Goal: Task Accomplishment & Management: Use online tool/utility

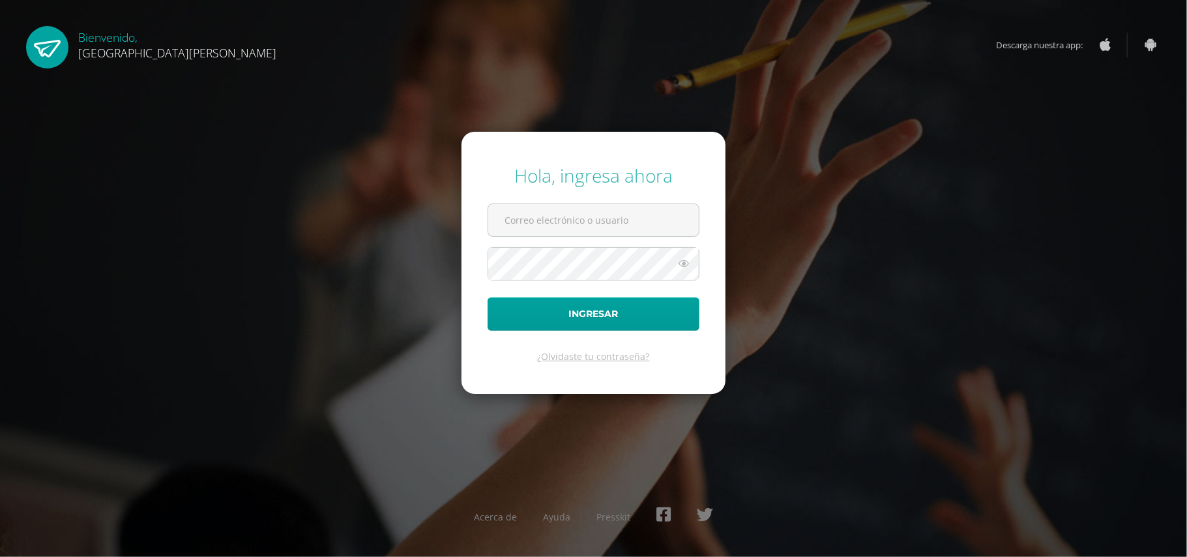
type input "[EMAIL_ADDRESS][DOMAIN_NAME]"
click at [92, 128] on div "Hola, ingresa ahora valeriaalmeda@colegiomontemaria.edu.gt Ingresar ¿Olvidaste …" at bounding box center [594, 278] width 1198 height 557
click at [542, 312] on button "Ingresar" at bounding box center [594, 313] width 212 height 33
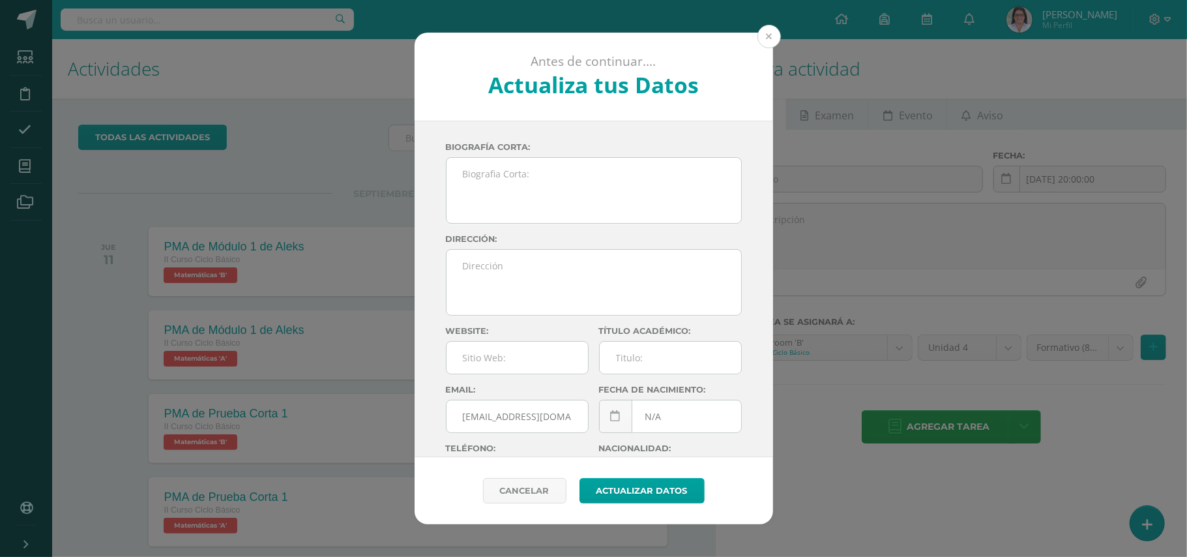
click at [768, 33] on button at bounding box center [769, 36] width 23 height 23
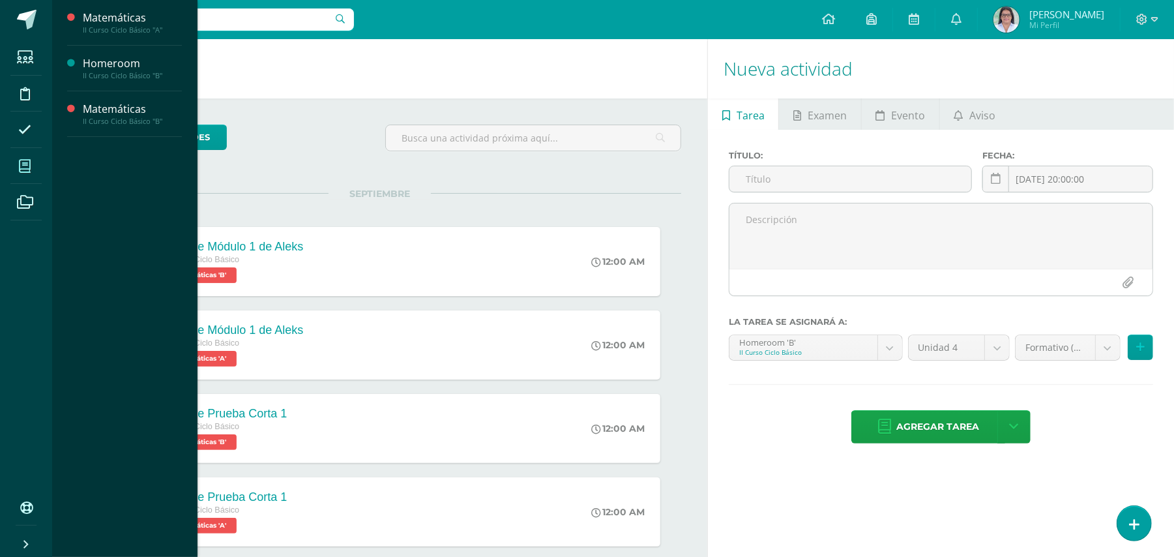
click at [29, 168] on icon at bounding box center [25, 166] width 12 height 13
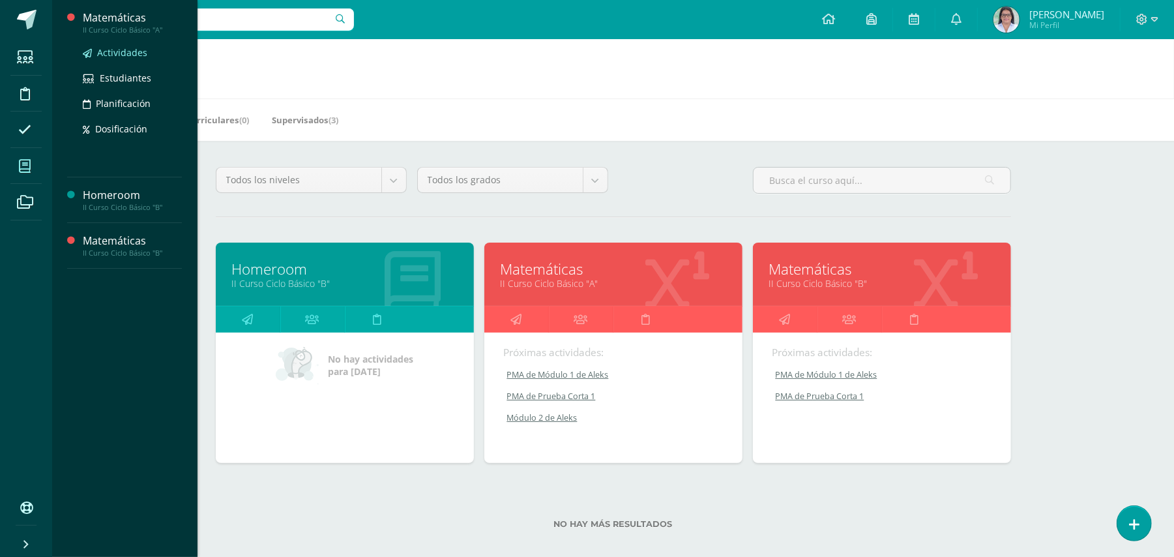
click at [126, 53] on span "Actividades" at bounding box center [122, 52] width 50 height 12
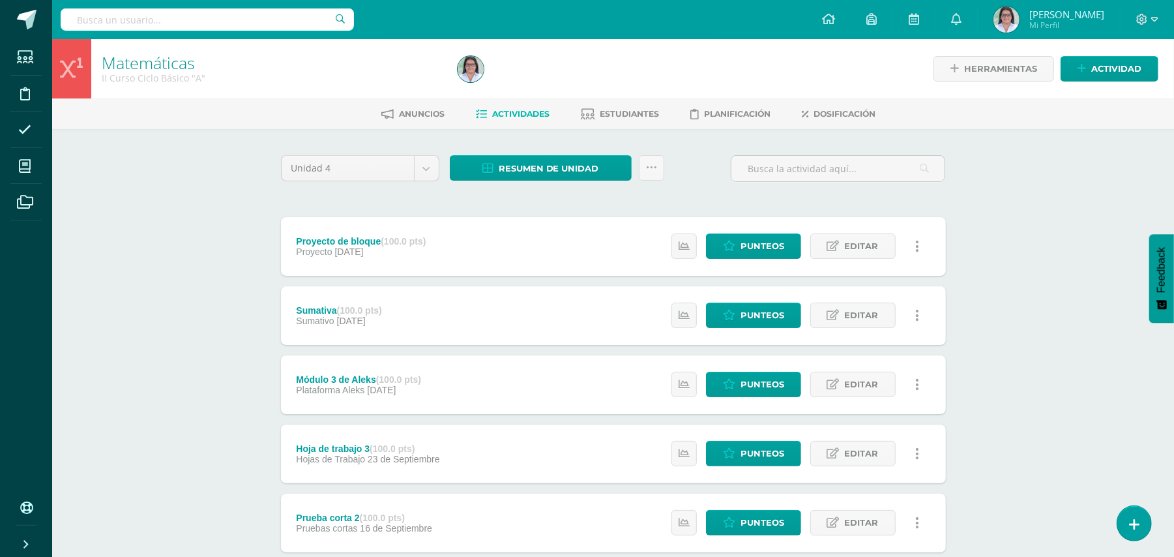
scroll to position [421, 0]
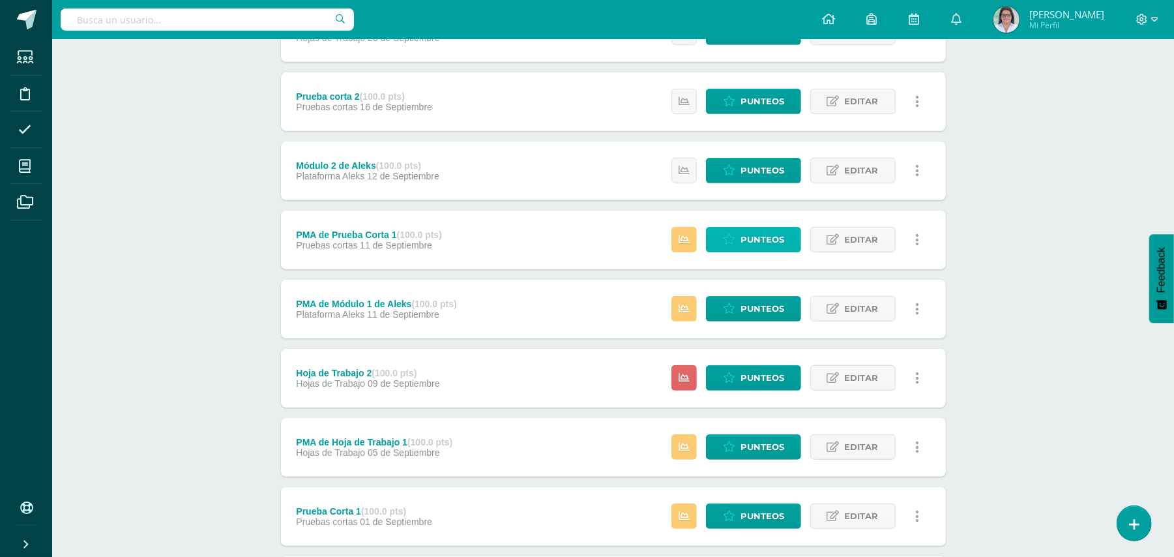
click at [757, 236] on span "Punteos" at bounding box center [763, 240] width 44 height 24
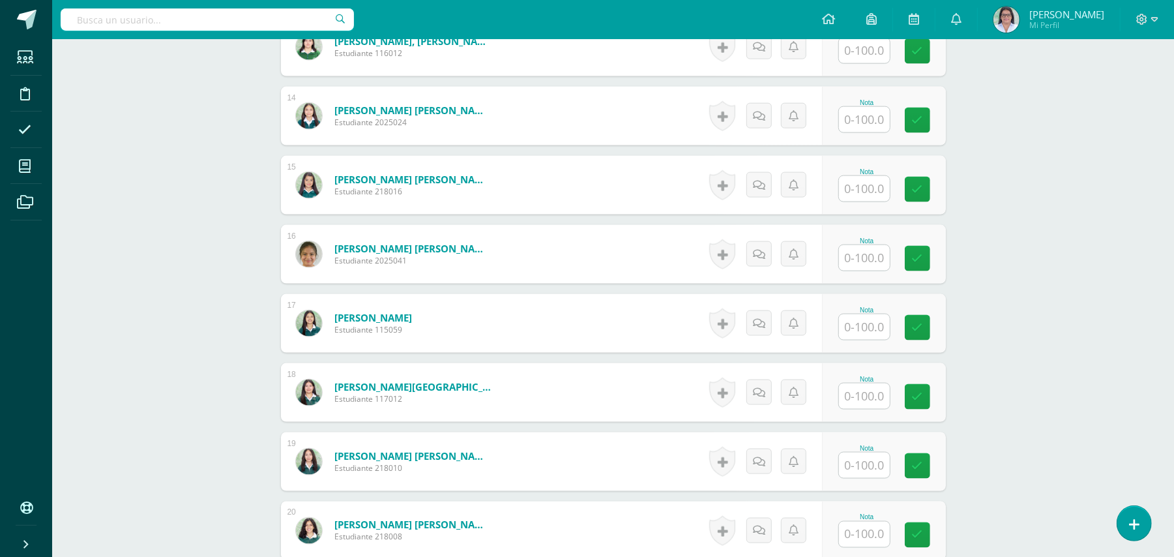
scroll to position [1261, 0]
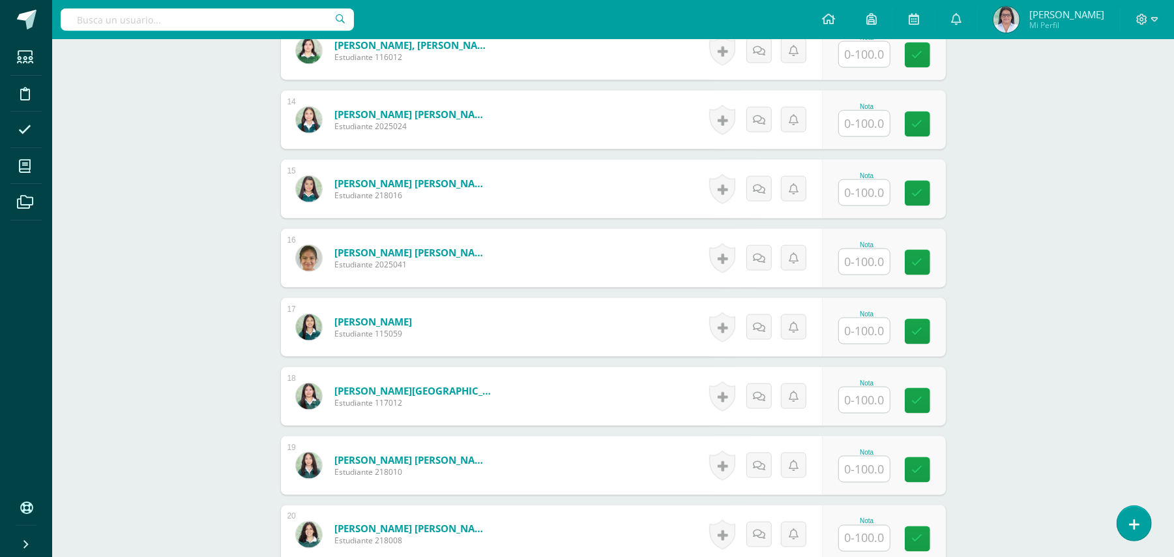
click at [877, 327] on input "text" at bounding box center [864, 330] width 51 height 25
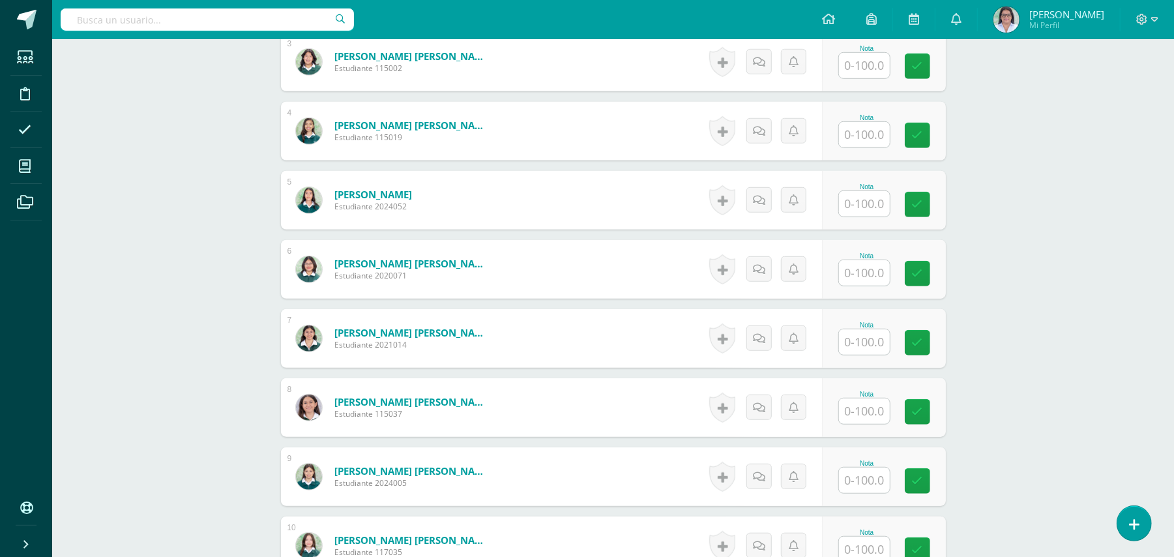
scroll to position [548, 0]
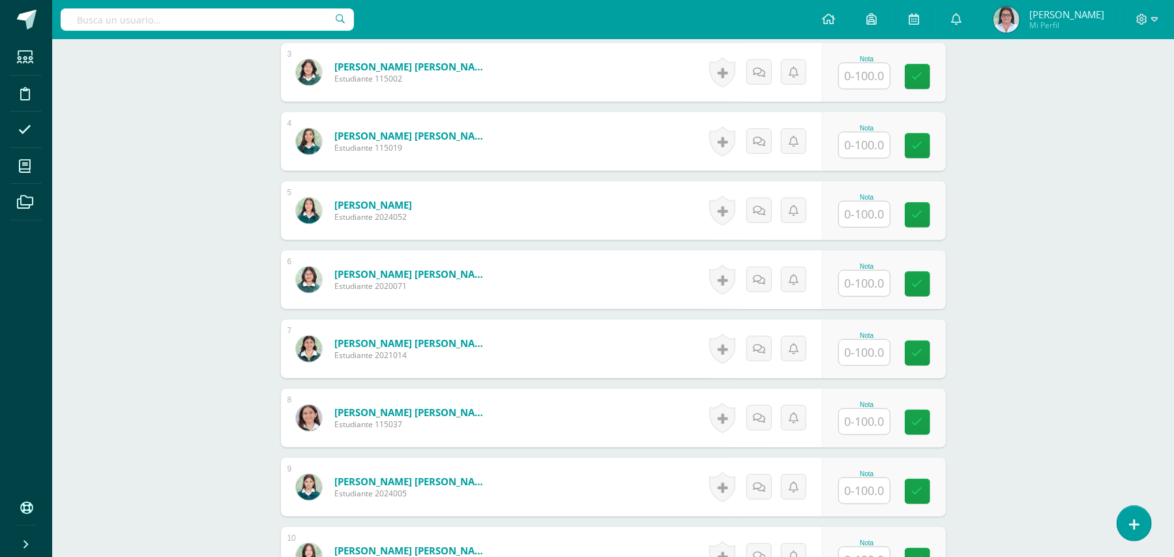
type input "80"
click at [867, 140] on input "text" at bounding box center [864, 144] width 51 height 25
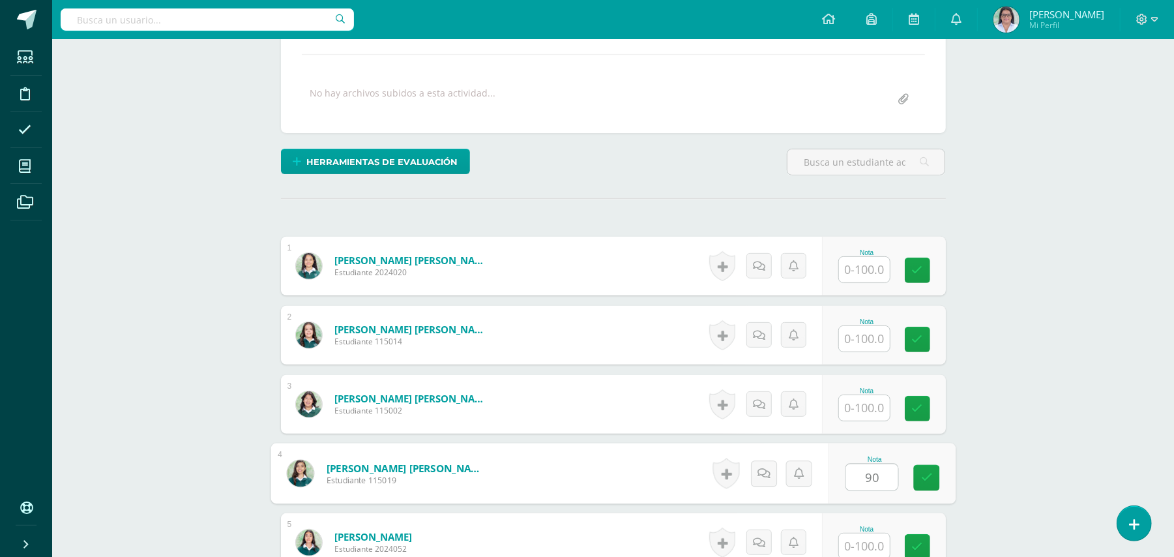
scroll to position [202, 0]
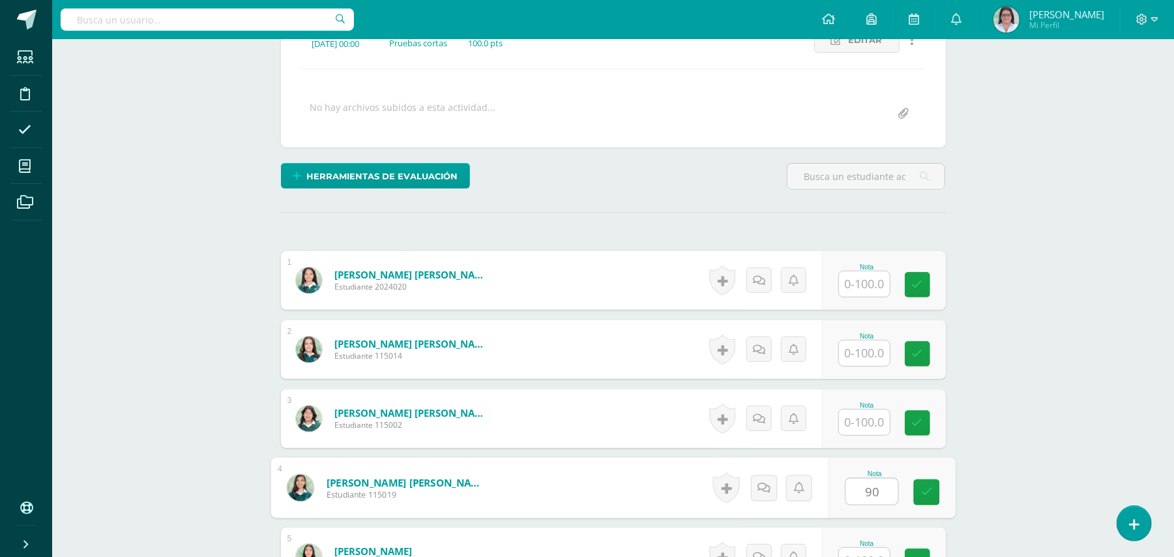
type input "90"
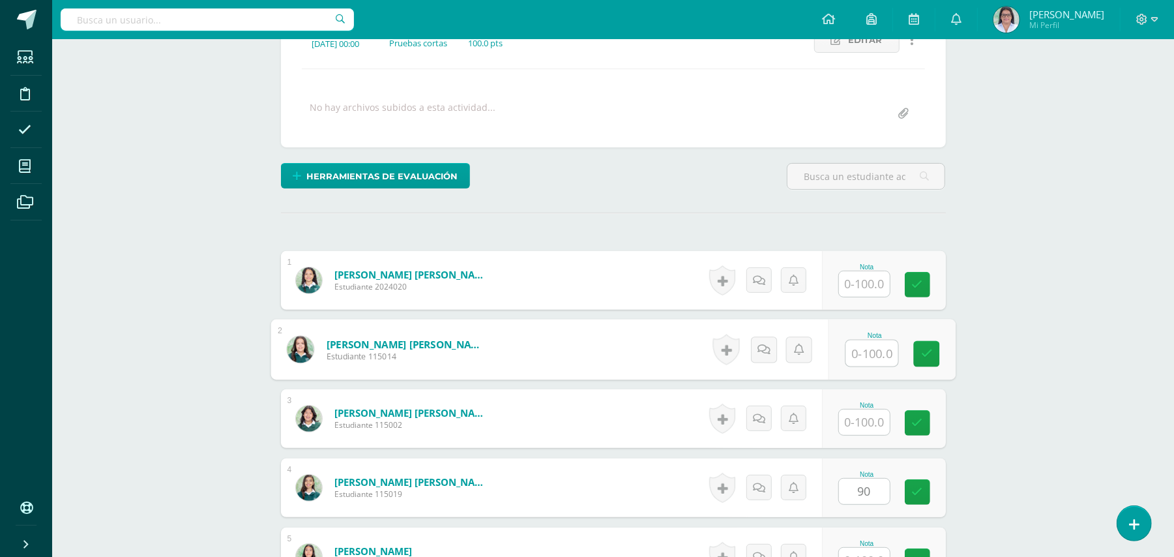
click at [867, 353] on input "text" at bounding box center [872, 353] width 52 height 26
type input "70"
click at [923, 355] on icon at bounding box center [927, 353] width 12 height 11
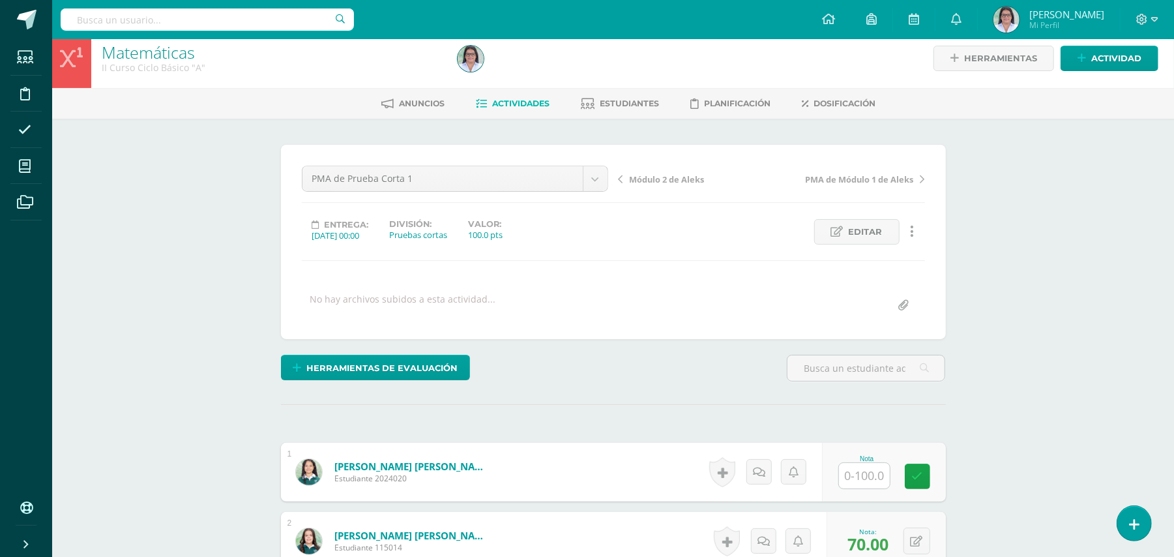
scroll to position [0, 0]
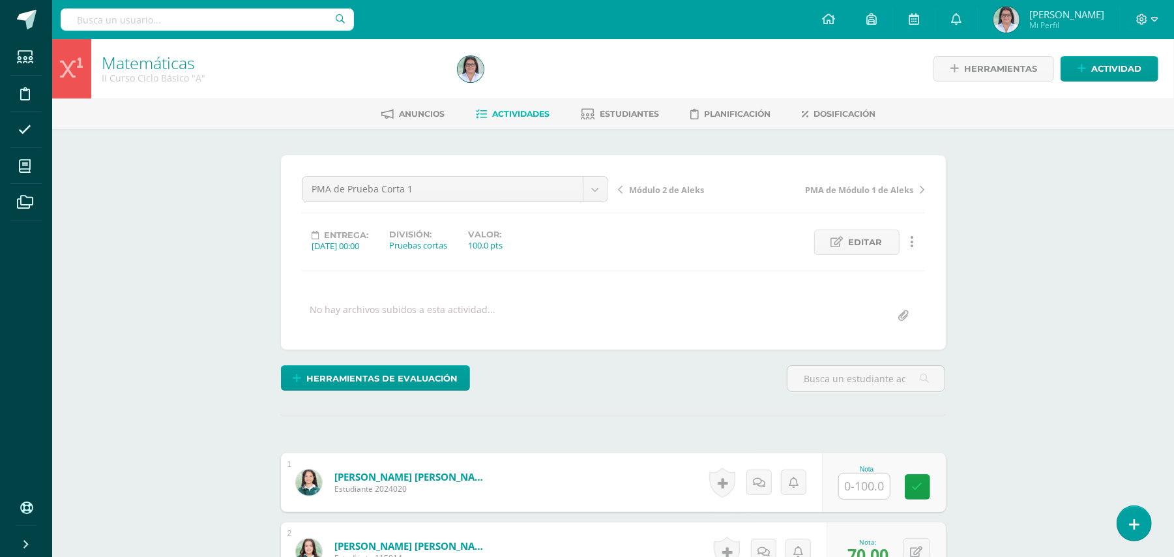
click at [533, 113] on span "Actividades" at bounding box center [521, 114] width 57 height 10
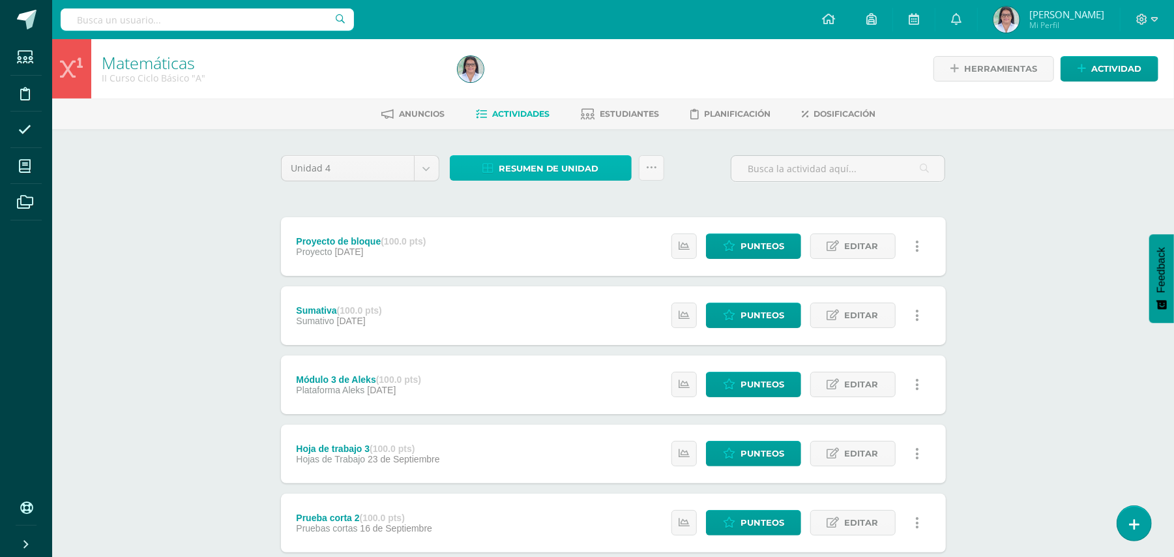
click at [585, 163] on span "Resumen de unidad" at bounding box center [549, 168] width 100 height 24
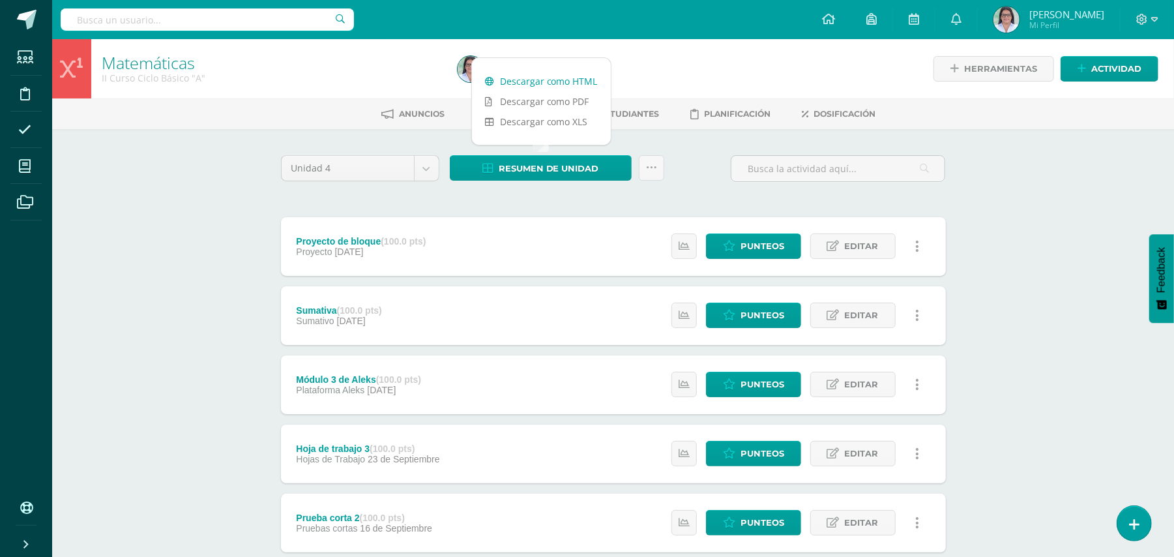
click at [588, 77] on link "Descargar como HTML" at bounding box center [541, 81] width 139 height 20
click at [1151, 14] on icon at bounding box center [1154, 20] width 7 height 12
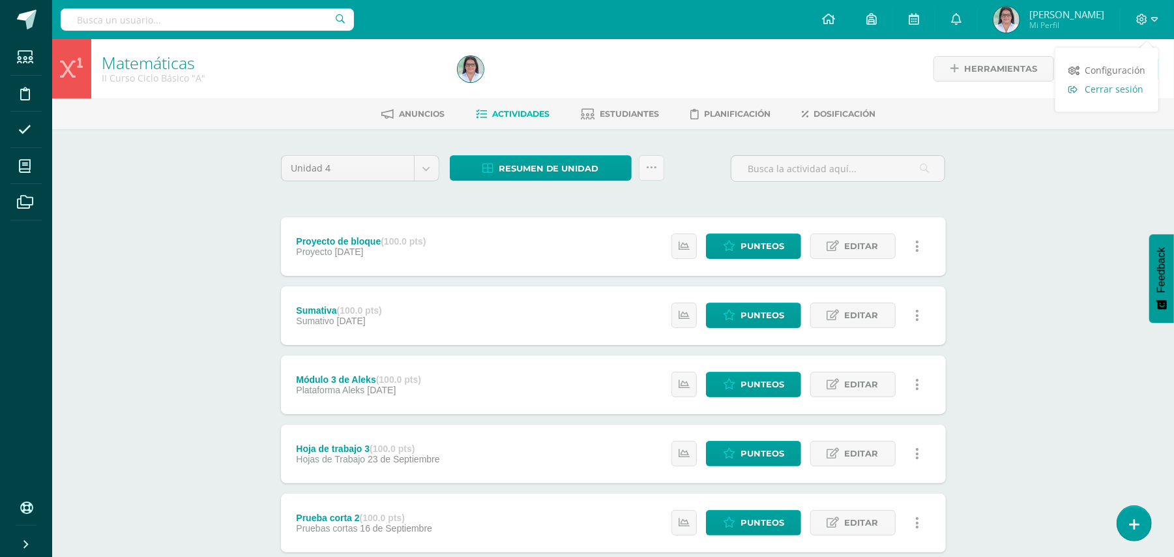
click at [1114, 90] on span "Cerrar sesión" at bounding box center [1114, 89] width 59 height 12
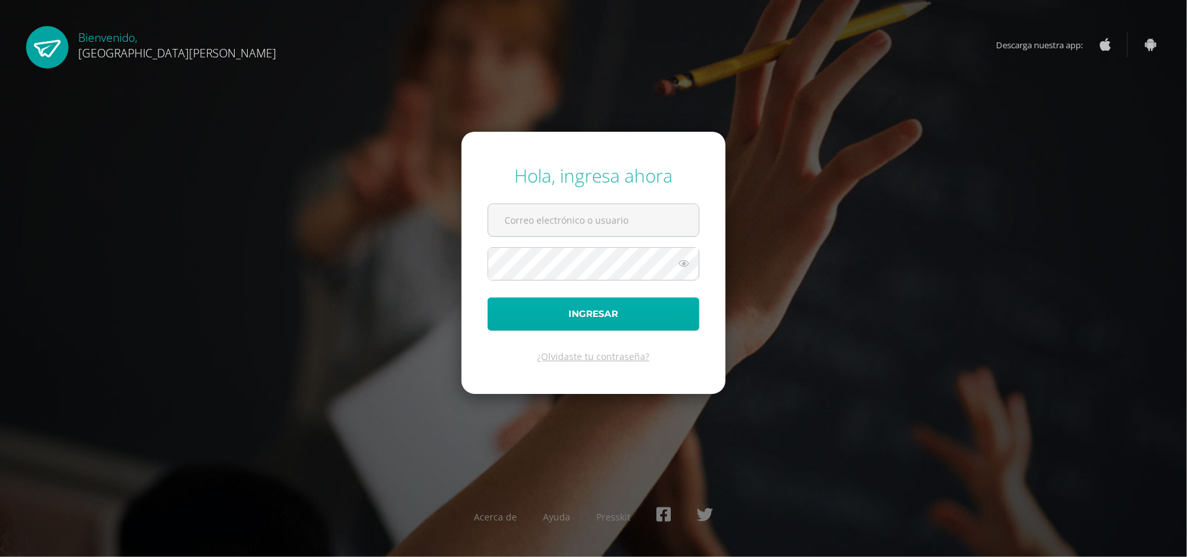
type input "[EMAIL_ADDRESS][DOMAIN_NAME]"
click at [614, 321] on button "Ingresar" at bounding box center [594, 313] width 212 height 33
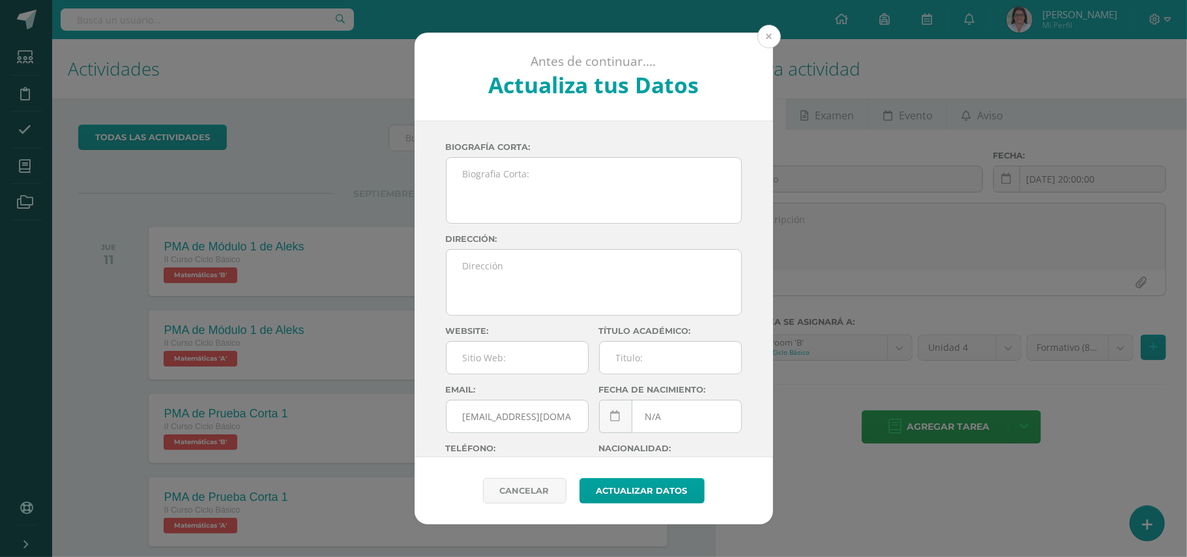
click at [762, 27] on button at bounding box center [769, 36] width 23 height 23
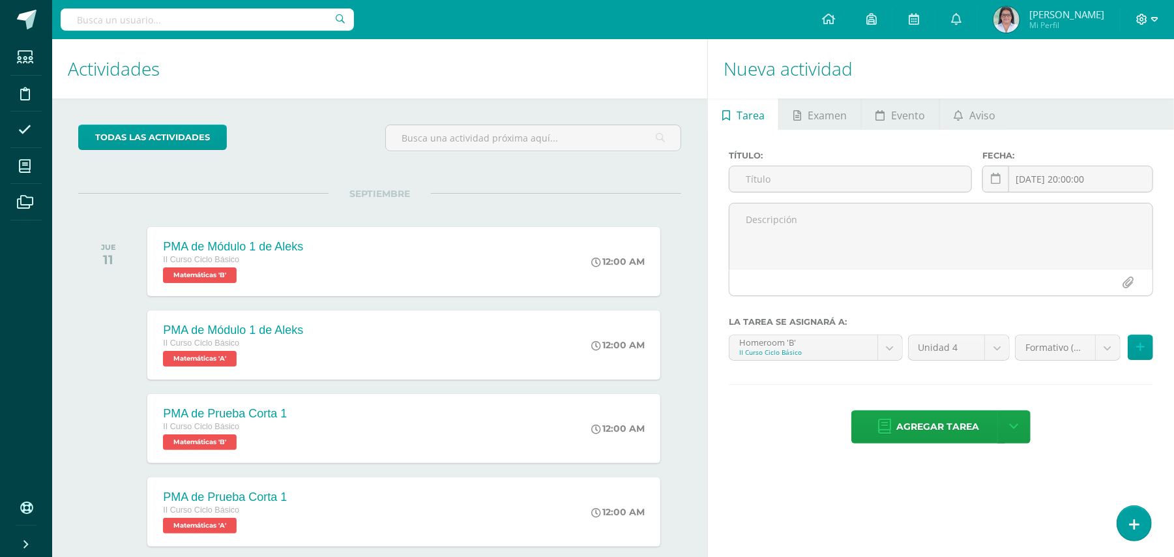
click at [1154, 14] on icon at bounding box center [1154, 20] width 7 height 12
click at [1103, 91] on span "Cerrar sesión" at bounding box center [1114, 89] width 59 height 12
